Goal: Information Seeking & Learning: Learn about a topic

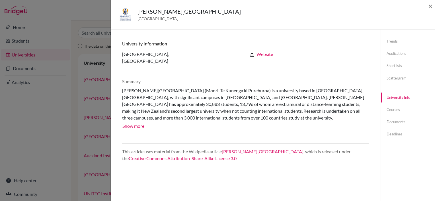
select select "172"
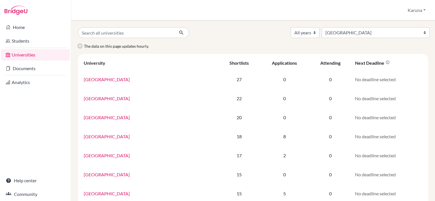
select select "172"
click at [398, 31] on select "All countries Afghanistan Australia Belgium Canada China France Germany Hong Ko…" at bounding box center [375, 32] width 108 height 11
click at [363, 27] on select "All countries [GEOGRAPHIC_DATA] [GEOGRAPHIC_DATA] [GEOGRAPHIC_DATA] [GEOGRAPHIC…" at bounding box center [375, 32] width 108 height 11
click at [253, 33] on div "All years 2028 2027 2026 2025 2024 2023 2022 All countries Afghanistan Australi…" at bounding box center [253, 32] width 358 height 11
click at [372, 32] on select "All countries [GEOGRAPHIC_DATA] [GEOGRAPHIC_DATA] [GEOGRAPHIC_DATA] [GEOGRAPHIC…" at bounding box center [375, 32] width 108 height 11
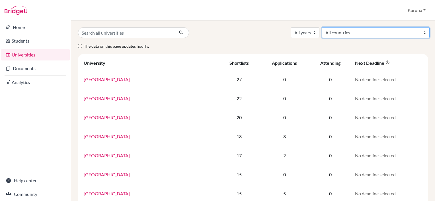
click at [386, 32] on select "All countries [GEOGRAPHIC_DATA] [GEOGRAPHIC_DATA] [GEOGRAPHIC_DATA] [GEOGRAPHIC…" at bounding box center [375, 32] width 108 height 11
select select "172"
click at [363, 27] on select "All countries [GEOGRAPHIC_DATA] [GEOGRAPHIC_DATA] [GEOGRAPHIC_DATA] [GEOGRAPHIC…" at bounding box center [375, 32] width 108 height 11
click at [385, 34] on select "All countries [GEOGRAPHIC_DATA] [GEOGRAPHIC_DATA] [GEOGRAPHIC_DATA] [GEOGRAPHIC…" at bounding box center [375, 32] width 108 height 11
click at [363, 27] on select "All countries [GEOGRAPHIC_DATA] [GEOGRAPHIC_DATA] [GEOGRAPHIC_DATA] [GEOGRAPHIC…" at bounding box center [375, 32] width 108 height 11
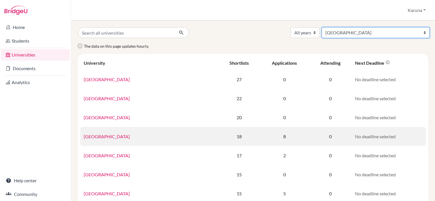
click at [363, 27] on select "All countries [GEOGRAPHIC_DATA] [GEOGRAPHIC_DATA] [GEOGRAPHIC_DATA] [GEOGRAPHIC…" at bounding box center [375, 32] width 108 height 11
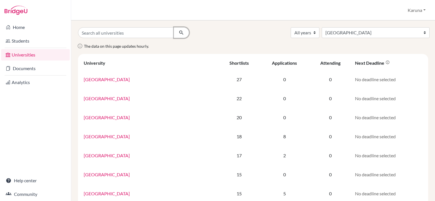
click at [180, 30] on icon "submit" at bounding box center [181, 33] width 6 height 6
select select "172"
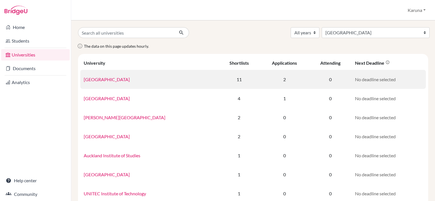
click at [132, 80] on td "[GEOGRAPHIC_DATA]" at bounding box center [149, 79] width 138 height 19
click at [115, 79] on link "[GEOGRAPHIC_DATA]" at bounding box center [107, 79] width 46 height 5
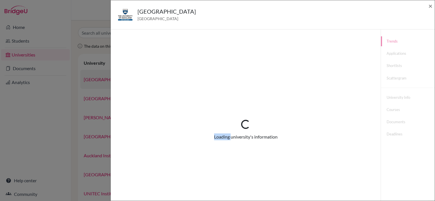
click at [115, 79] on div "Loading... Loading university's information" at bounding box center [246, 130] width 270 height 201
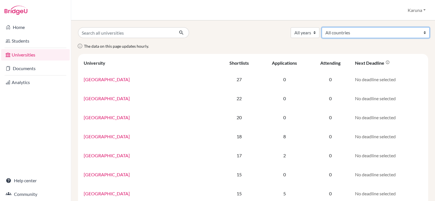
click at [392, 33] on select "All countries [GEOGRAPHIC_DATA] [GEOGRAPHIC_DATA] [GEOGRAPHIC_DATA] [GEOGRAPHIC…" at bounding box center [375, 32] width 108 height 11
select select "172"
click at [363, 27] on select "All countries [GEOGRAPHIC_DATA] [GEOGRAPHIC_DATA] [GEOGRAPHIC_DATA] [GEOGRAPHIC…" at bounding box center [375, 32] width 108 height 11
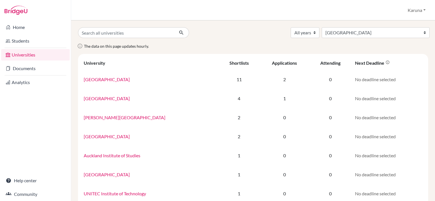
select select "172"
